Goal: Task Accomplishment & Management: Use online tool/utility

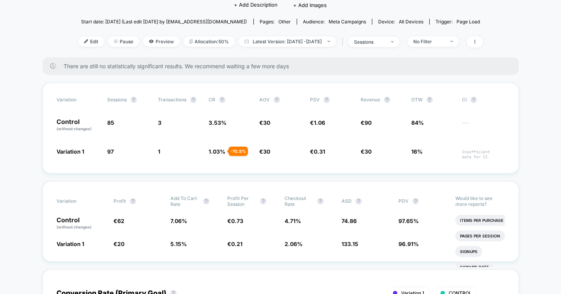
scroll to position [75, 0]
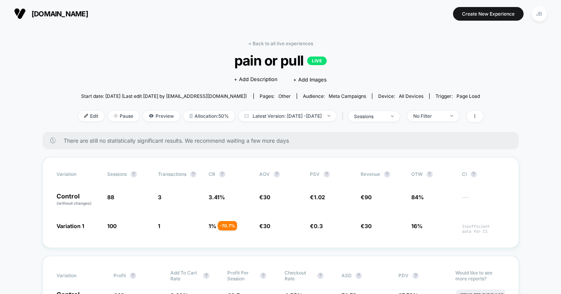
click at [150, 117] on span "Preview" at bounding box center [161, 116] width 37 height 11
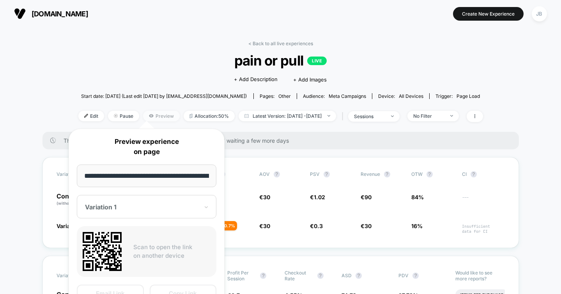
scroll to position [0, 57]
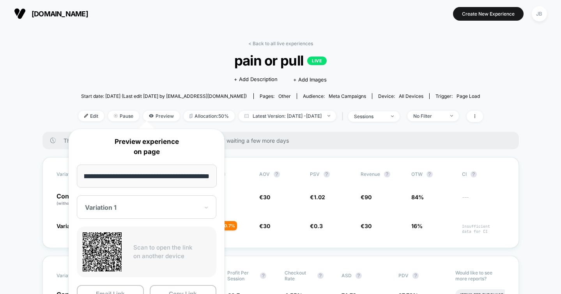
click at [134, 206] on div at bounding box center [142, 208] width 114 height 8
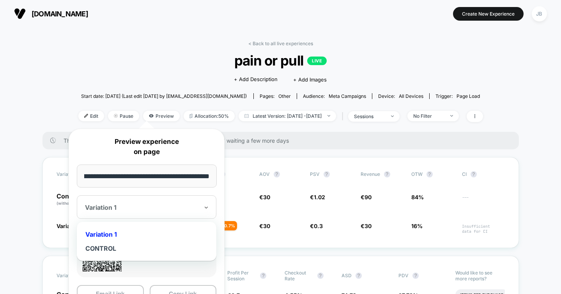
scroll to position [0, 0]
click at [101, 235] on div "Variation 1" at bounding box center [147, 234] width 132 height 14
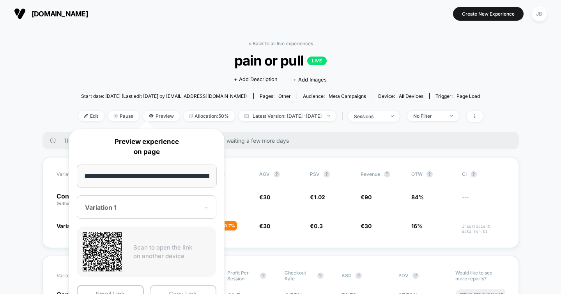
click at [181, 289] on button "Copy Link" at bounding box center [183, 294] width 67 height 18
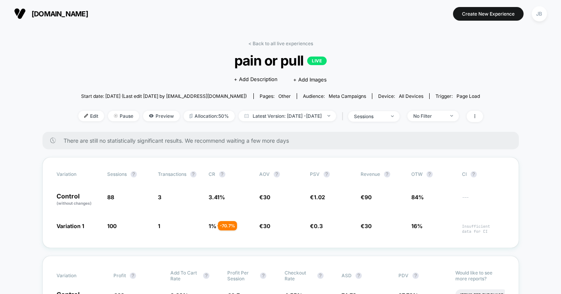
click at [78, 121] on div "Edit Pause Preview Allocation: 50% Latest Version: [DATE] - [DATE] | sessions N…" at bounding box center [280, 116] width 405 height 11
click at [79, 112] on span "Edit" at bounding box center [91, 116] width 26 height 11
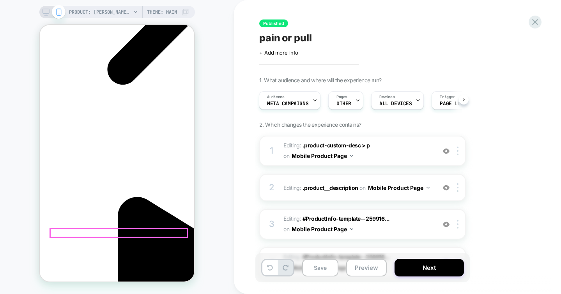
scroll to position [0, 110]
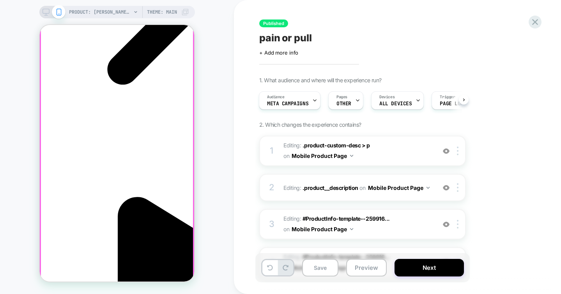
drag, startPoint x: 126, startPoint y: 232, endPoint x: 42, endPoint y: 142, distance: 124.1
copy div "Fatiguée de courir derrière votre chien ? NoPull réduit la force requise pour l…"
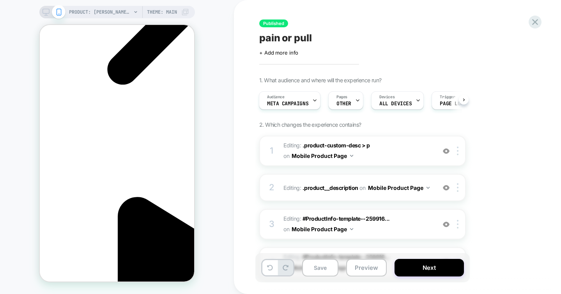
scroll to position [0, 0]
click at [64, 23] on div "PRODUCT: Laisse Amortisseur NoPull [pour chien qui tire] PRODUCT: Laisse Amorti…" at bounding box center [117, 147] width 234 height 278
click at [533, 22] on icon at bounding box center [535, 22] width 11 height 11
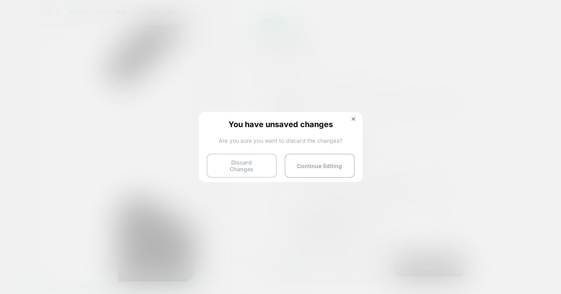
click at [258, 166] on button "Discard Changes" at bounding box center [242, 166] width 70 height 24
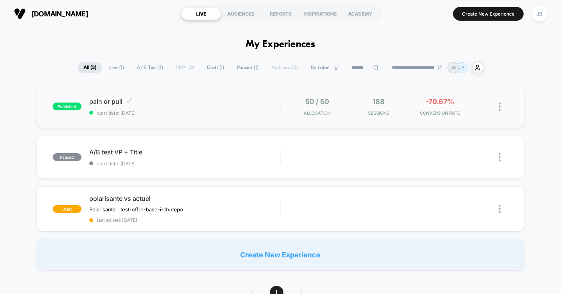
click at [157, 99] on span "pain or pull Click to edit experience details" at bounding box center [184, 101] width 191 height 8
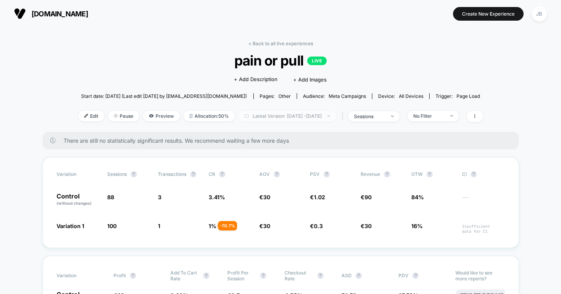
click at [320, 115] on span "Latest Version: [DATE] - [DATE]" at bounding box center [287, 116] width 97 height 11
select select "*"
select select "****"
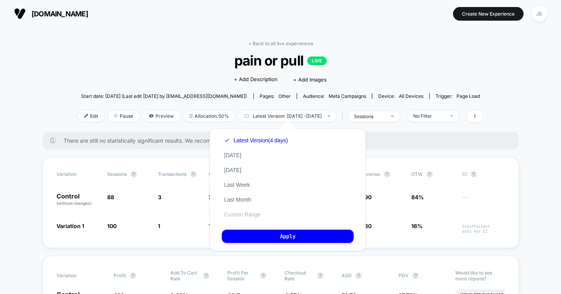
click at [252, 215] on button "Custom Range" at bounding box center [242, 214] width 41 height 7
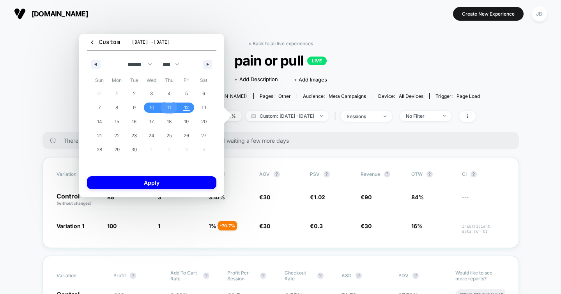
click at [168, 108] on span "11" at bounding box center [169, 108] width 4 height 14
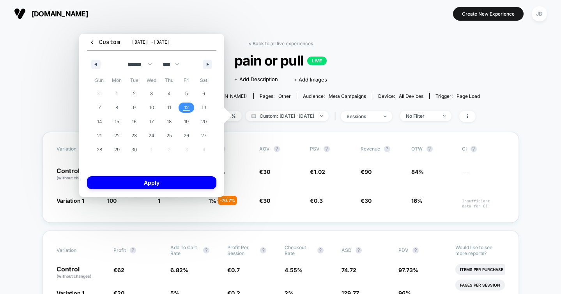
click at [185, 107] on span "12" at bounding box center [186, 108] width 5 height 14
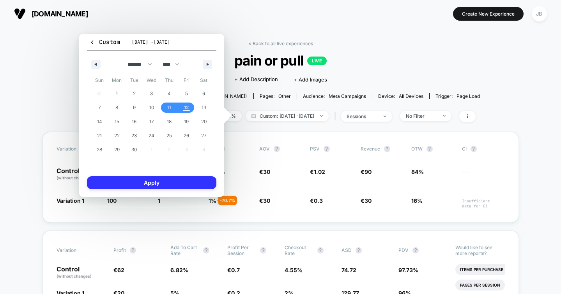
click at [176, 181] on button "Apply" at bounding box center [151, 182] width 129 height 13
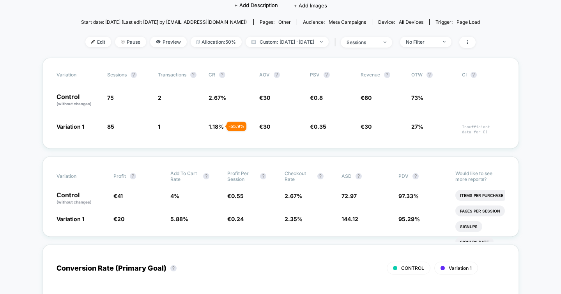
scroll to position [75, 0]
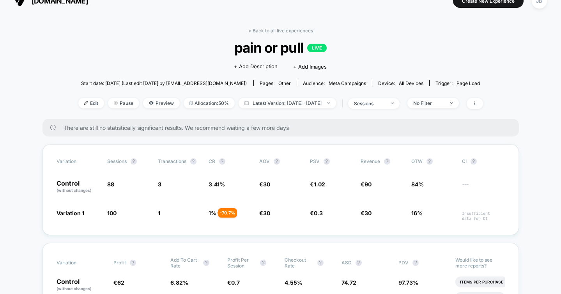
scroll to position [15, 0]
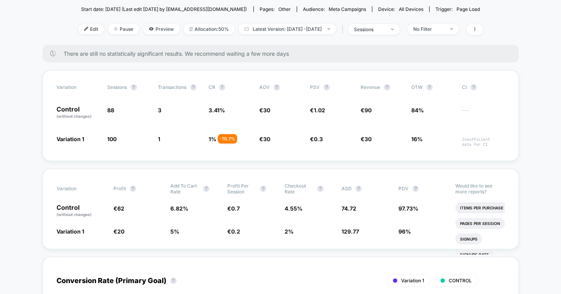
scroll to position [90, 0]
